Goal: Information Seeking & Learning: Learn about a topic

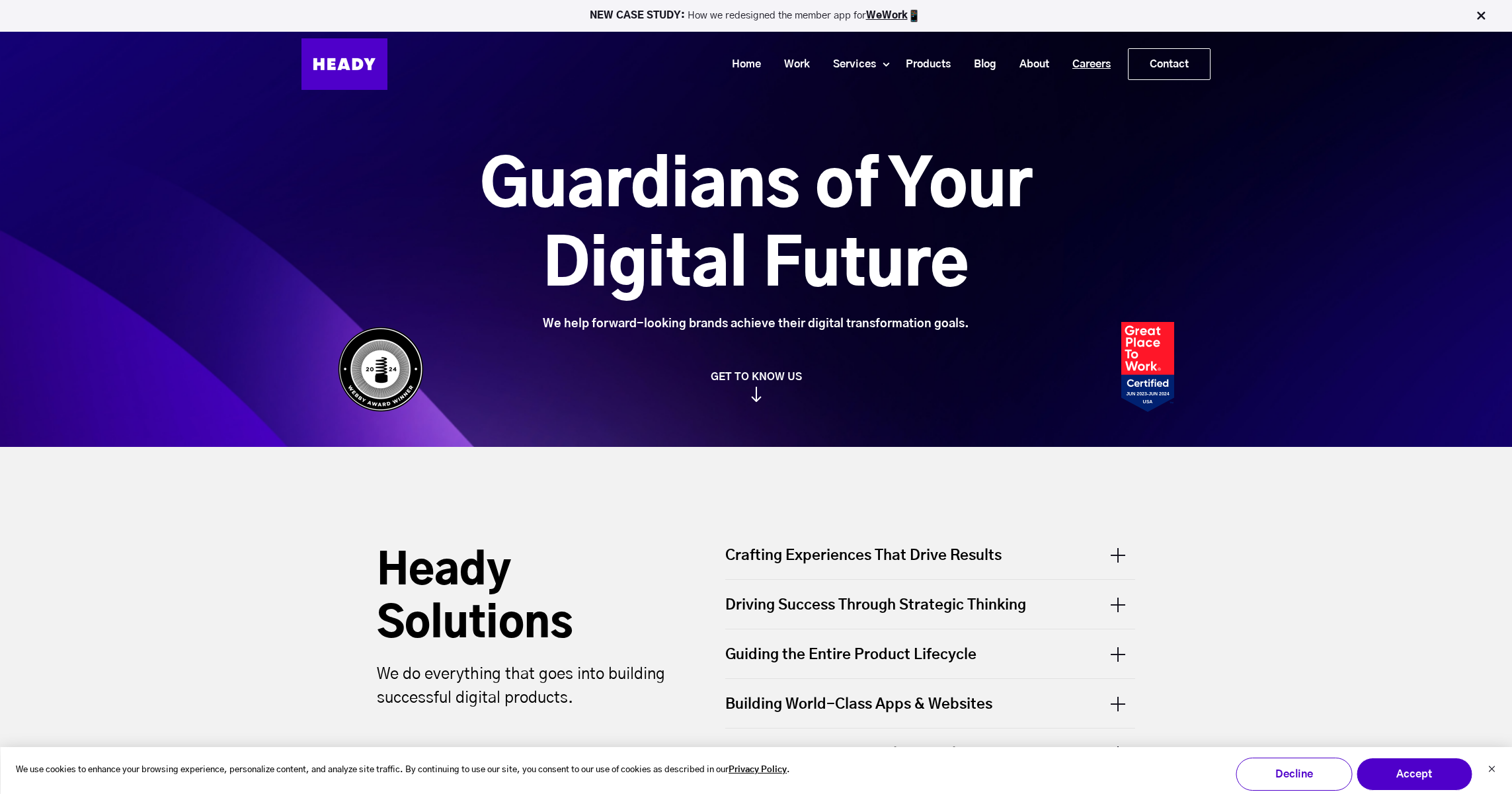
click at [928, 60] on link "Careers" at bounding box center [1087, 63] width 61 height 24
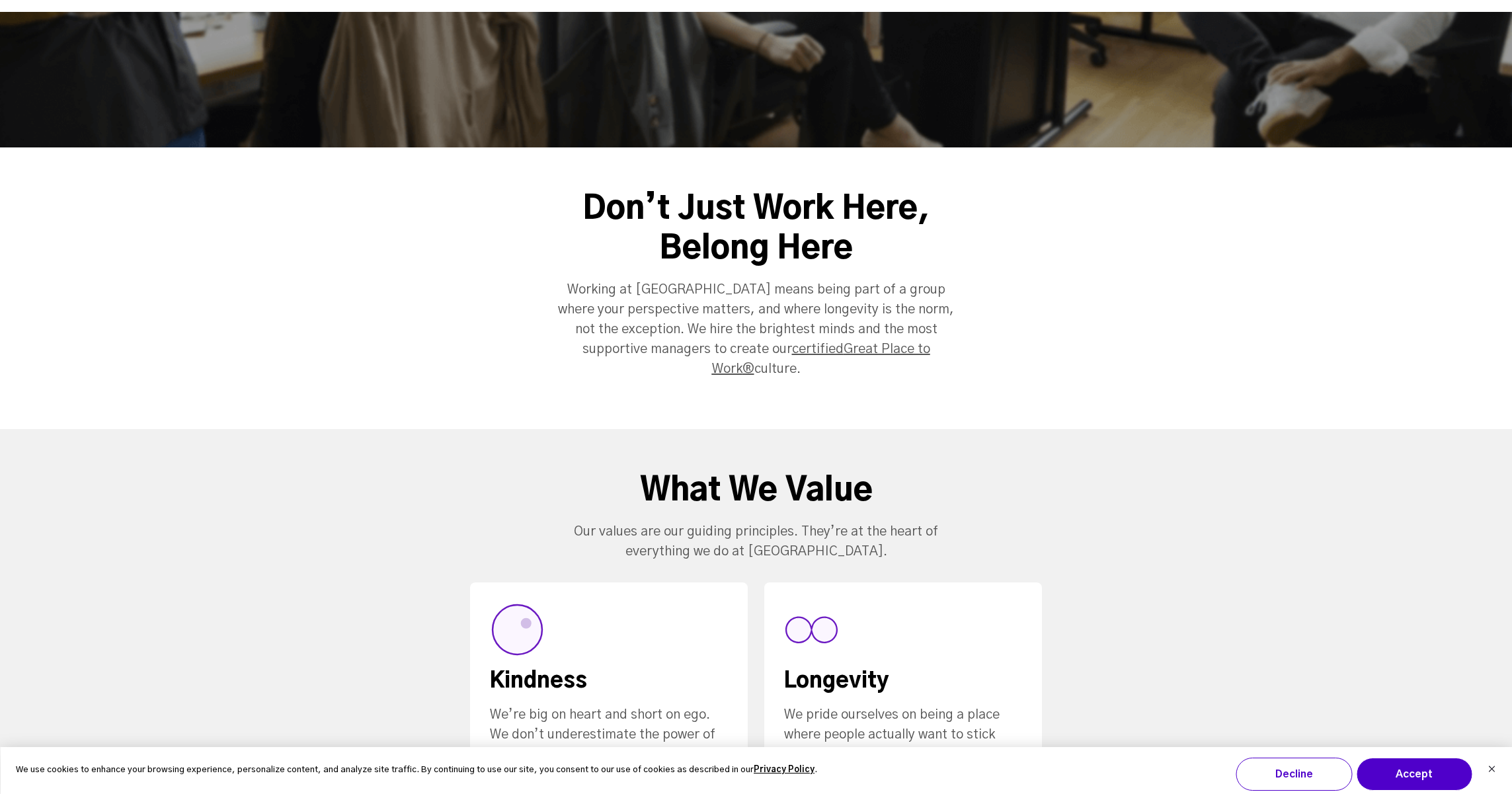
scroll to position [218, 0]
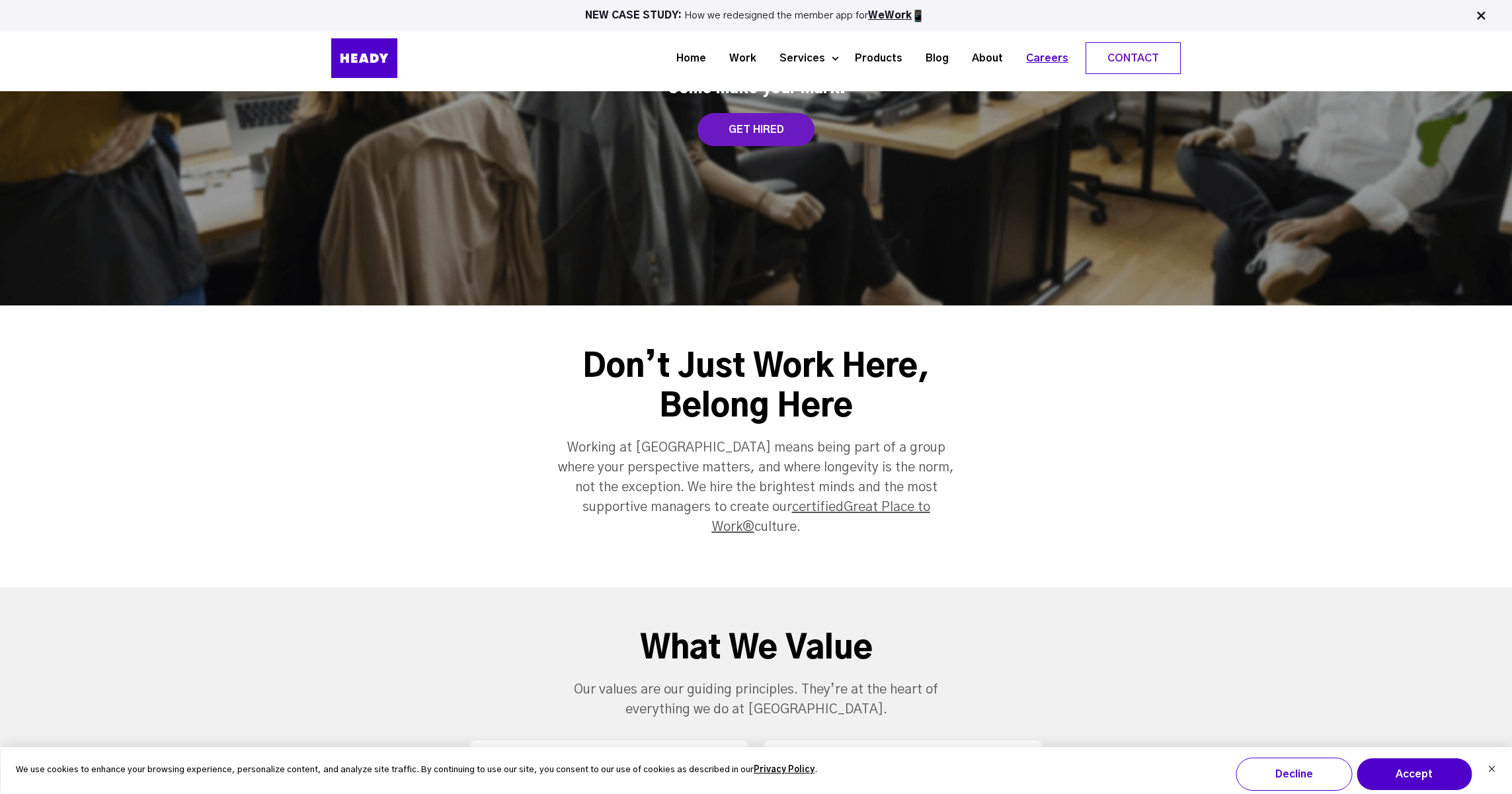
click at [1044, 57] on link "Careers" at bounding box center [1043, 58] width 65 height 24
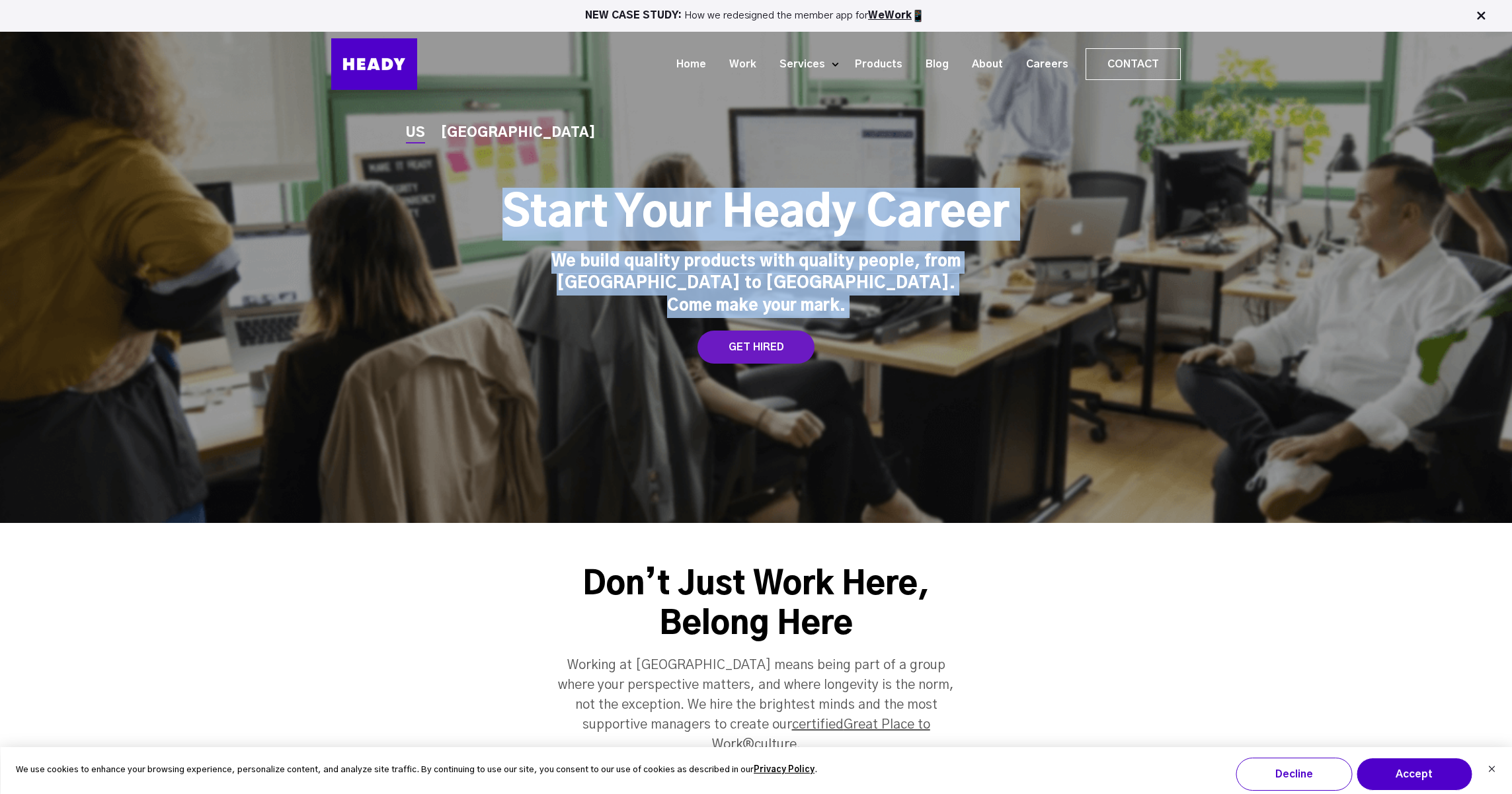
drag, startPoint x: 430, startPoint y: 209, endPoint x: 435, endPoint y: 319, distance: 110.1
click at [435, 319] on div "US INDIA Start Your Heady Career We build quality products with quality people,…" at bounding box center [756, 262] width 876 height 205
drag, startPoint x: 423, startPoint y: 245, endPoint x: 408, endPoint y: 310, distance: 66.7
click at [408, 310] on div "US INDIA Start Your Heady Career We build quality products with quality people,…" at bounding box center [756, 262] width 876 height 205
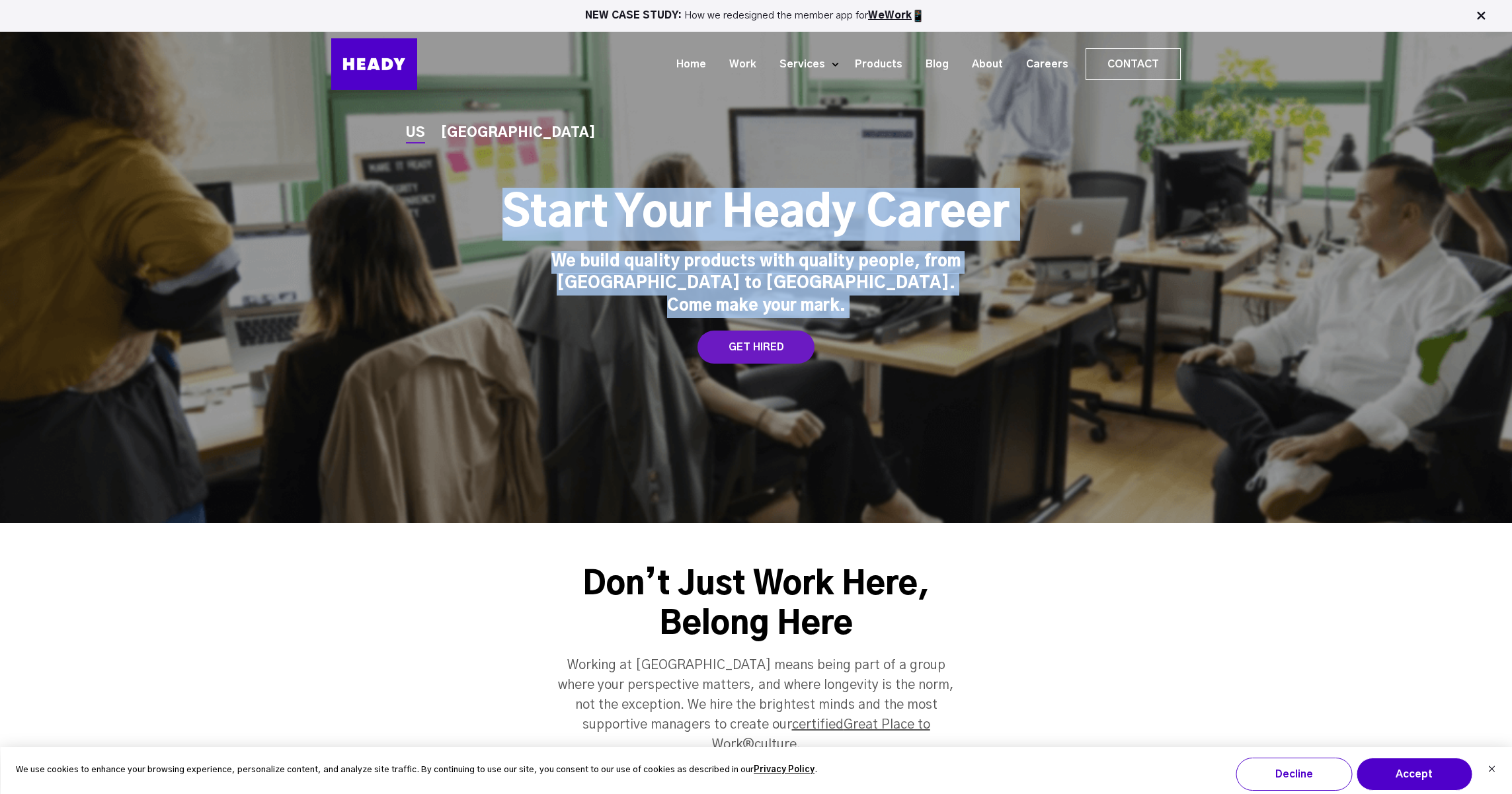
click at [408, 310] on div "US INDIA Start Your Heady Career We build quality products with quality people,…" at bounding box center [756, 262] width 876 height 205
drag, startPoint x: 409, startPoint y: 303, endPoint x: 418, endPoint y: 209, distance: 94.4
click at [418, 209] on div "Start Your Heady Career We build quality products with quality people, from Bro…" at bounding box center [756, 238] width 850 height 158
drag, startPoint x: 408, startPoint y: 211, endPoint x: 390, endPoint y: 320, distance: 110.5
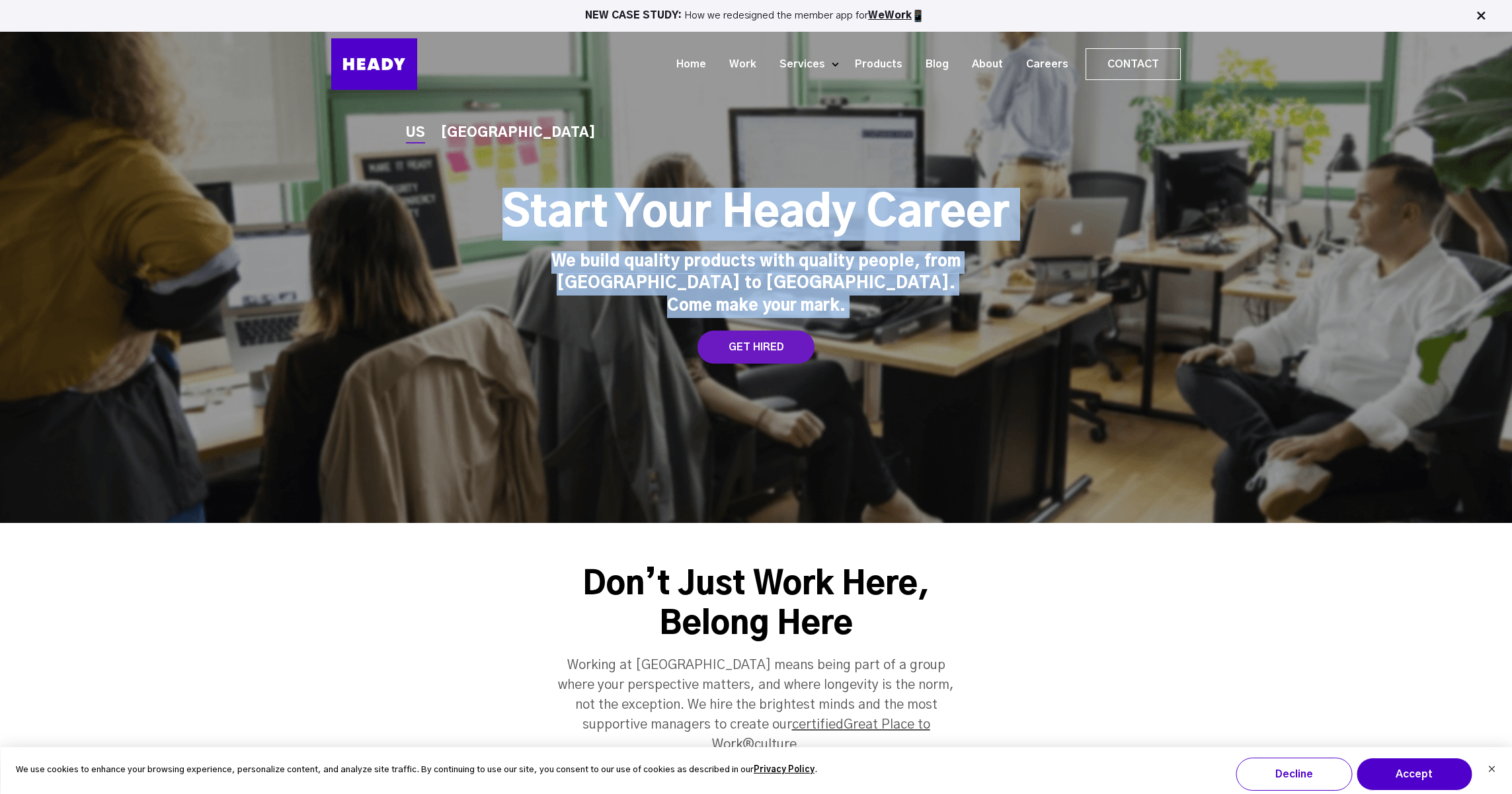
click at [390, 320] on div "US INDIA Start Your Heady Career We build quality products with quality people,…" at bounding box center [756, 262] width 876 height 205
drag, startPoint x: 410, startPoint y: 233, endPoint x: 396, endPoint y: 347, distance: 114.9
click at [396, 347] on div "US INDIA Start Your Heady Career We build quality products with quality people,…" at bounding box center [756, 262] width 876 height 205
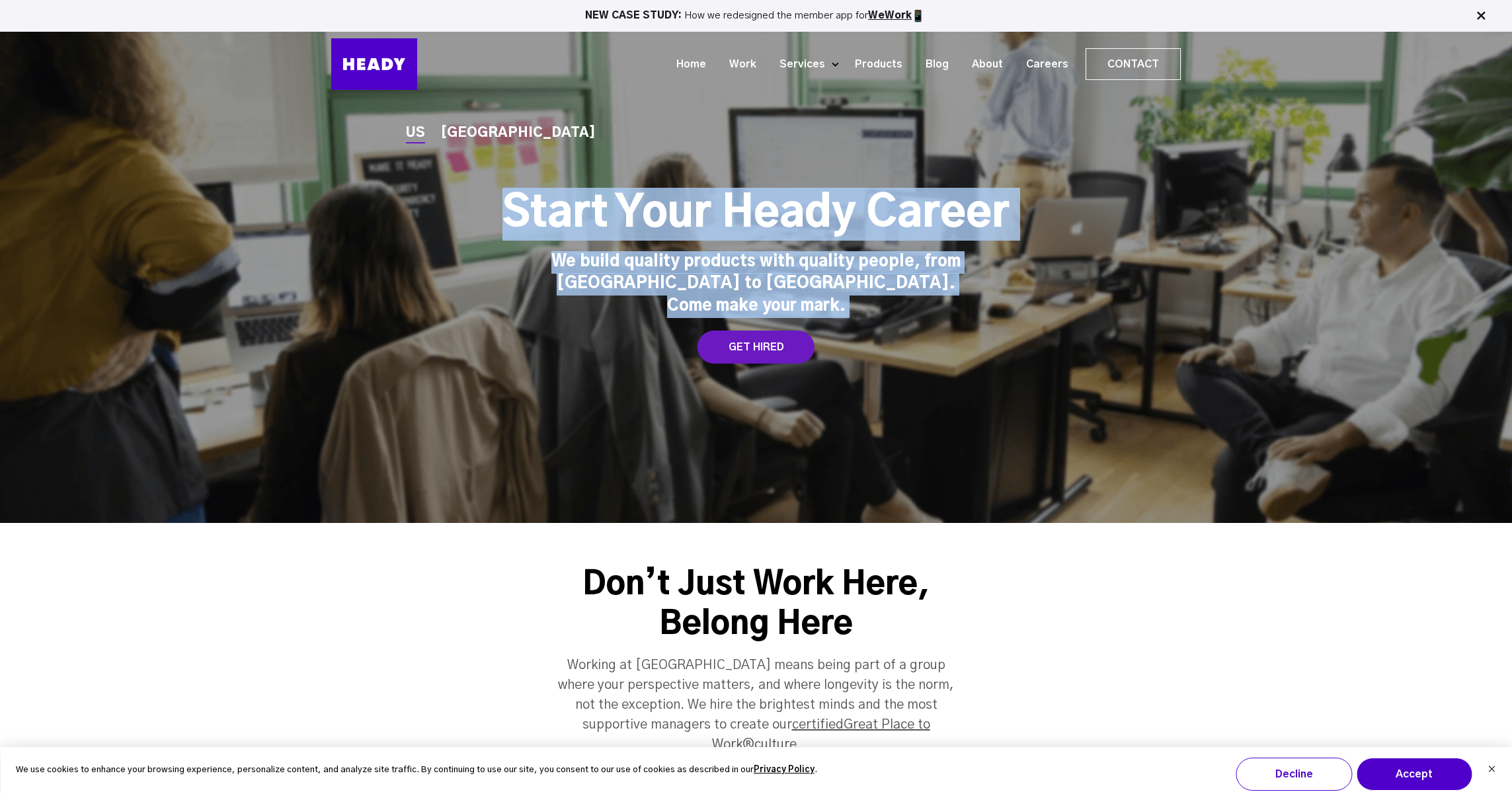
drag, startPoint x: 404, startPoint y: 333, endPoint x: 416, endPoint y: 222, distance: 111.6
click at [416, 222] on div "US INDIA Start Your Heady Career We build quality products with quality people,…" at bounding box center [756, 262] width 876 height 205
click at [416, 222] on div "Start Your Heady Career We build quality products with quality people, from Bro…" at bounding box center [756, 238] width 850 height 158
drag, startPoint x: 412, startPoint y: 228, endPoint x: 388, endPoint y: 330, distance: 104.8
click at [388, 330] on div "US INDIA Start Your Heady Career We build quality products with quality people,…" at bounding box center [756, 262] width 876 height 205
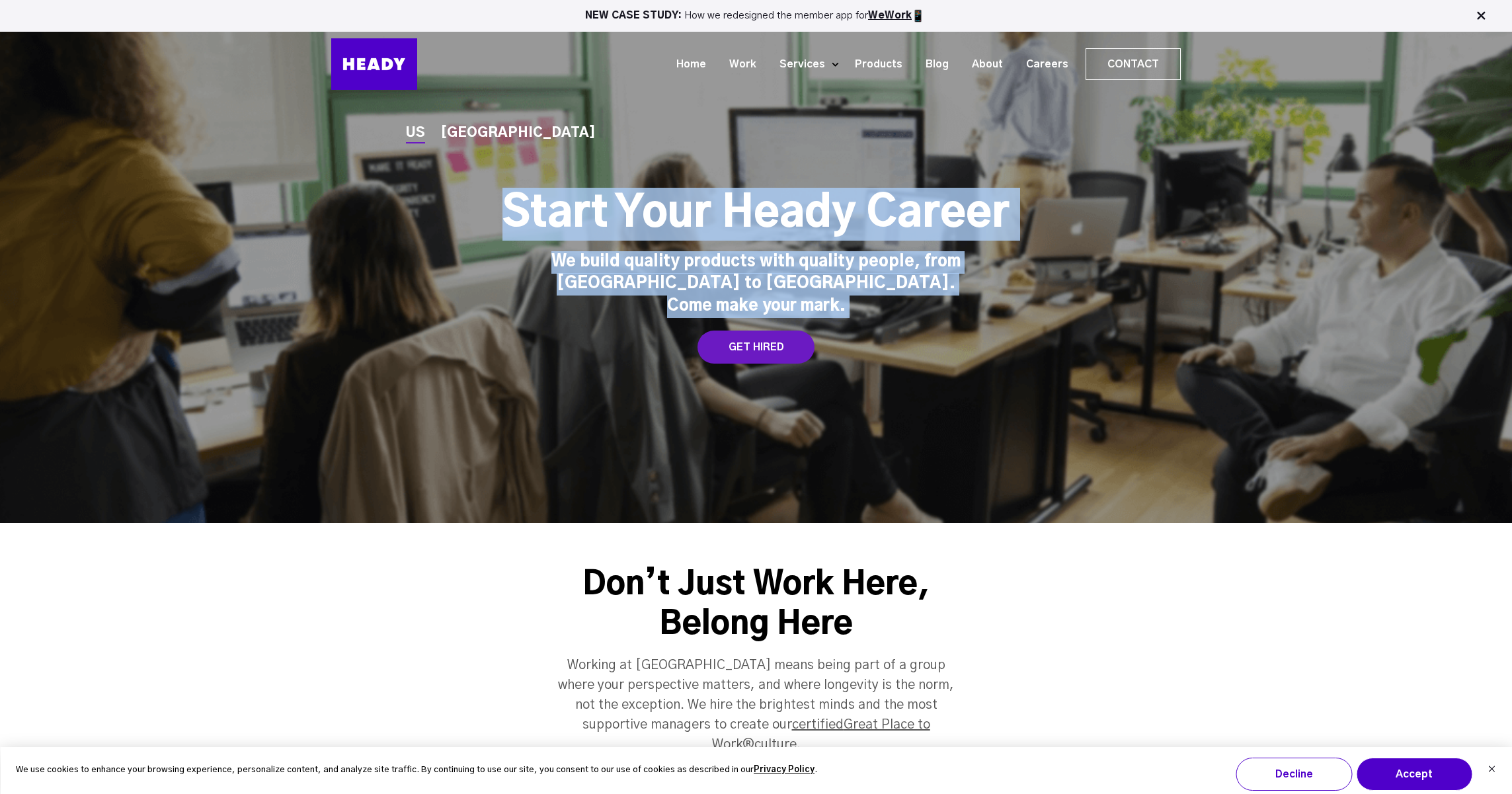
click at [388, 330] on div "US INDIA Start Your Heady Career We build quality products with quality people,…" at bounding box center [756, 262] width 876 height 205
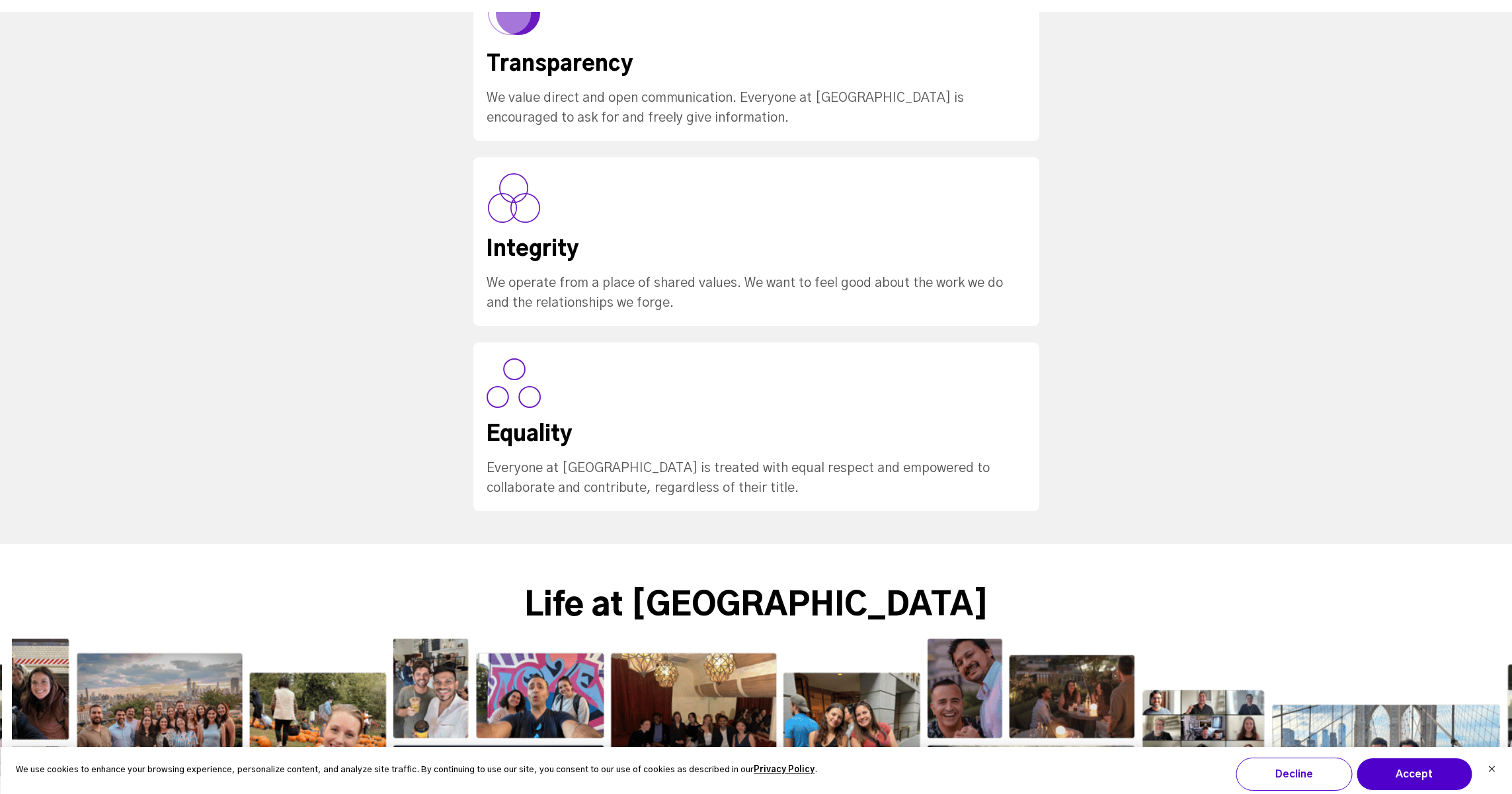
scroll to position [1377, 0]
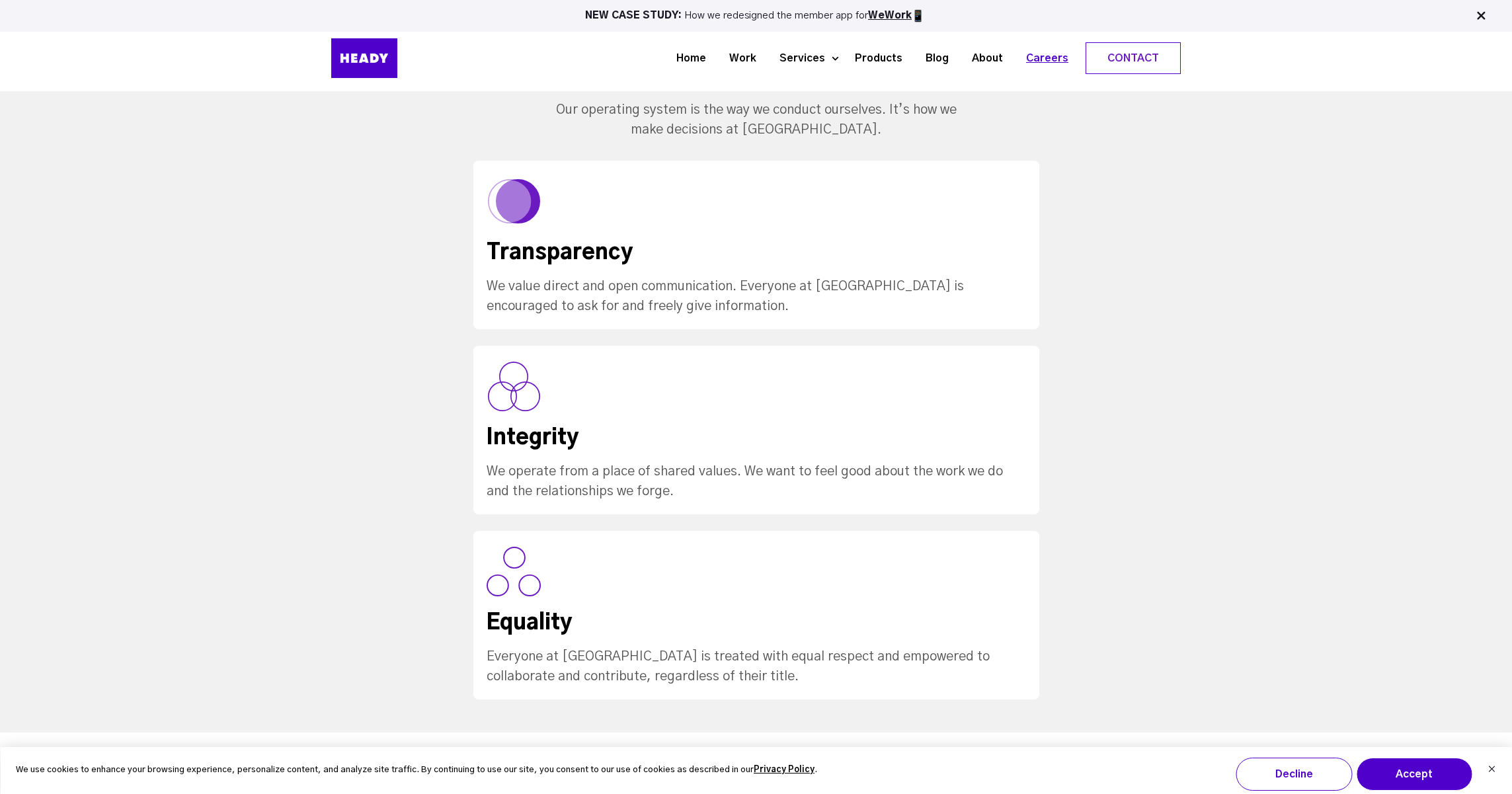
click at [1044, 54] on link "Careers" at bounding box center [1043, 58] width 65 height 24
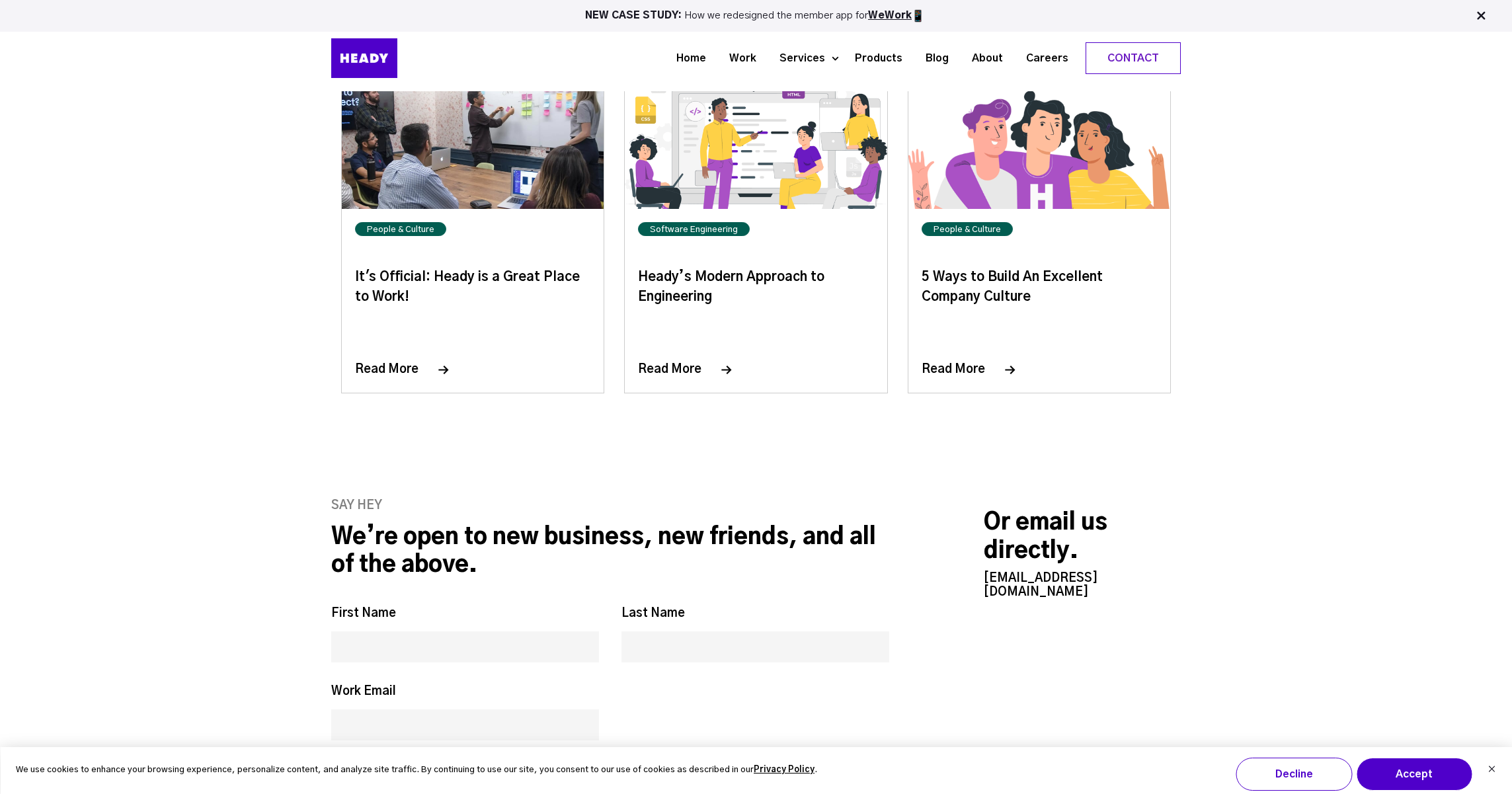
scroll to position [5056, 0]
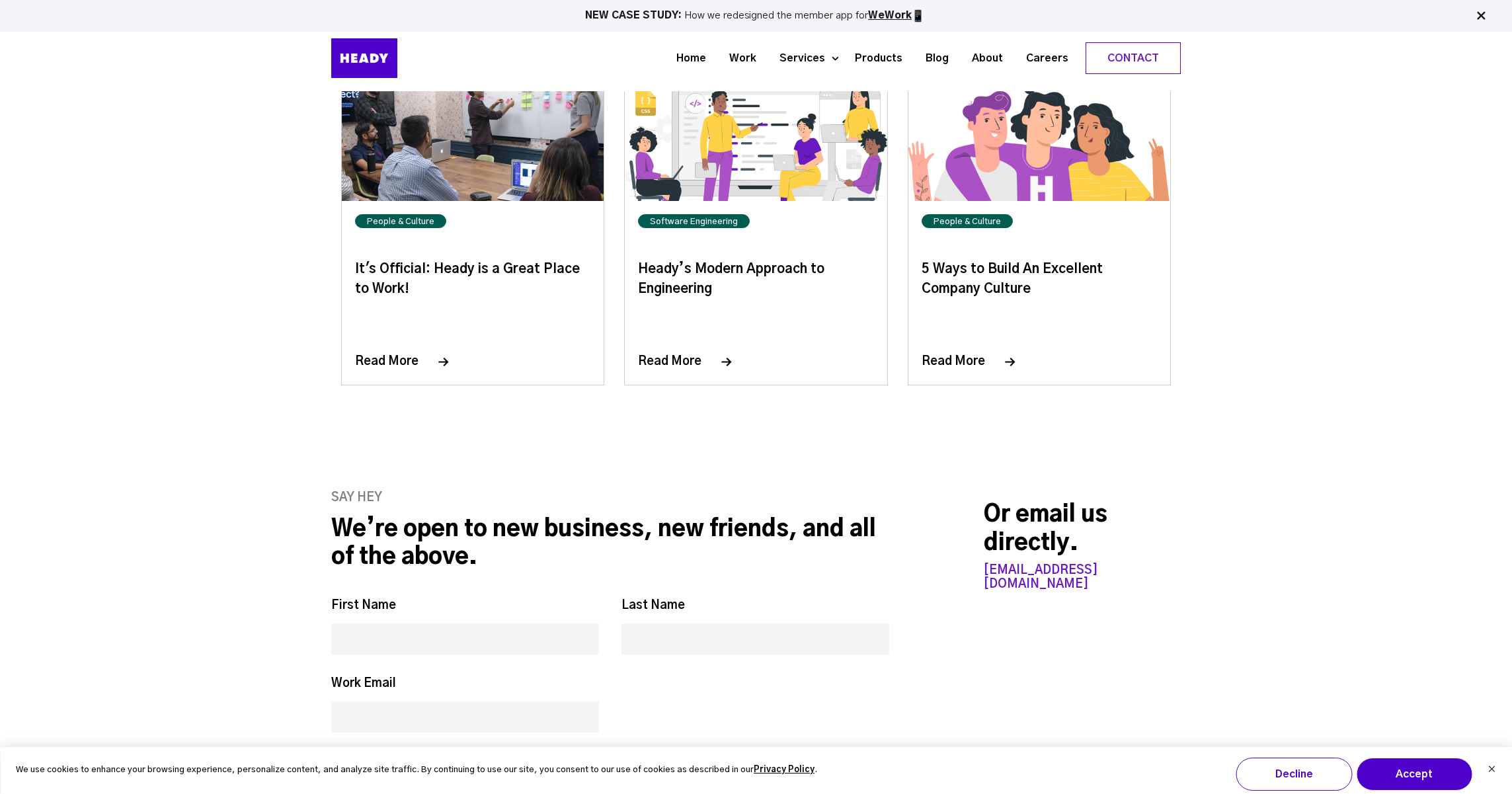
click at [1011, 565] on link "[EMAIL_ADDRESS][DOMAIN_NAME]" at bounding box center [1041, 577] width 114 height 26
